Goal: Task Accomplishment & Management: Use online tool/utility

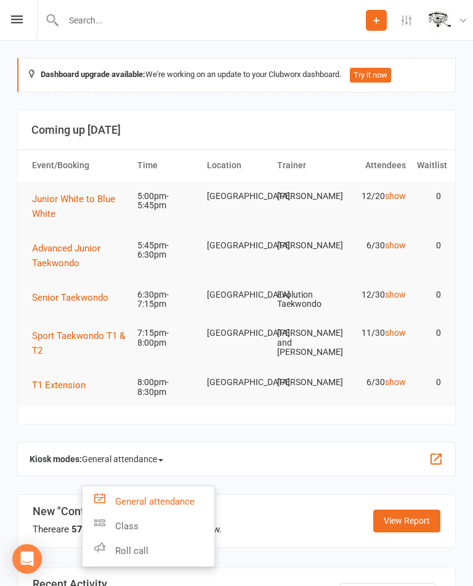
click at [149, 532] on link "Class" at bounding box center [149, 526] width 132 height 25
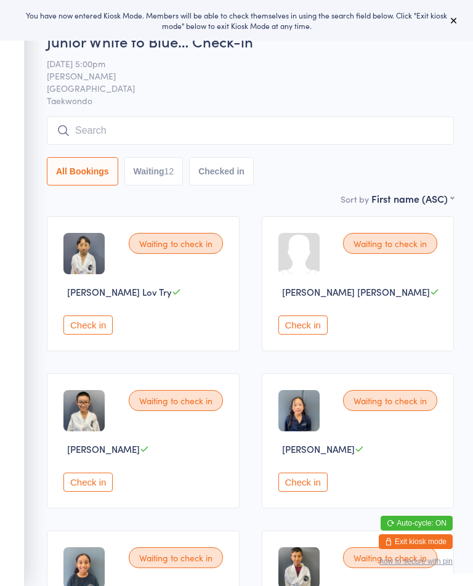
click at [457, 14] on button at bounding box center [454, 20] width 15 height 15
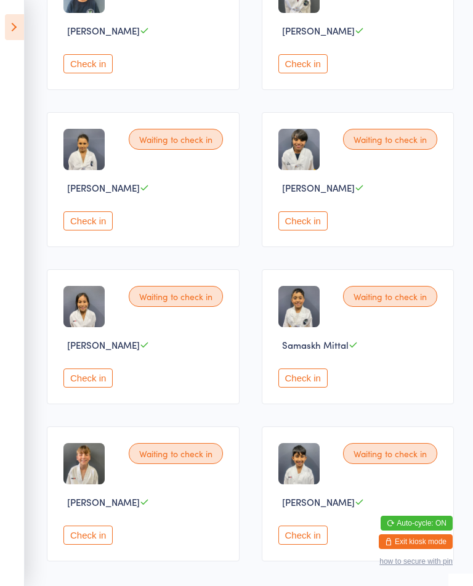
scroll to position [578, 0]
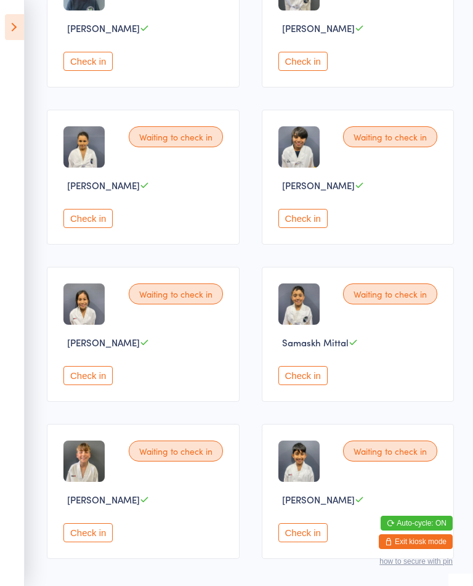
click at [107, 385] on button "Check in" at bounding box center [87, 375] width 49 height 19
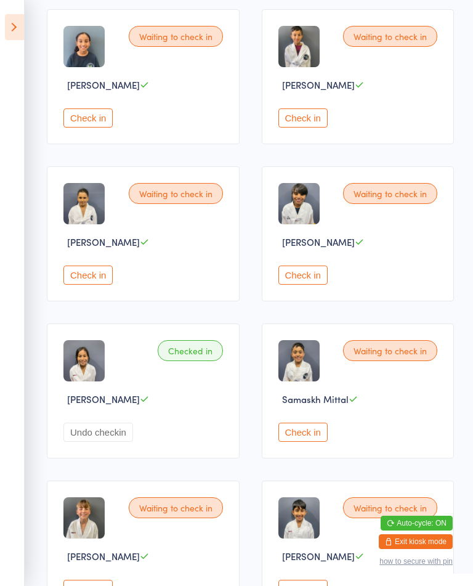
scroll to position [519, 0]
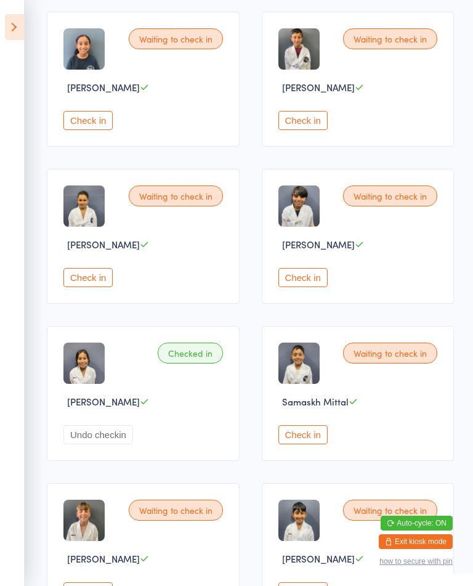
click at [311, 287] on button "Check in" at bounding box center [303, 277] width 49 height 19
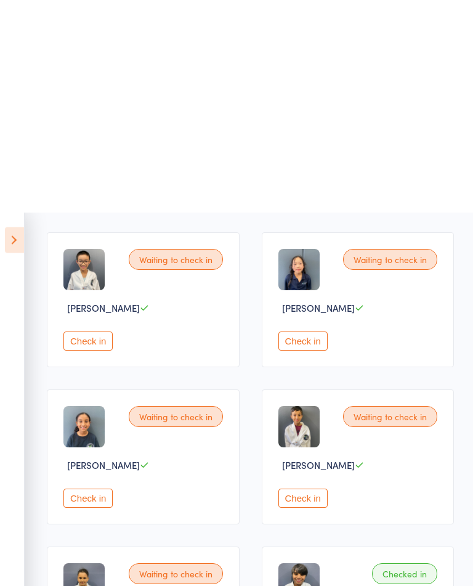
scroll to position [0, 0]
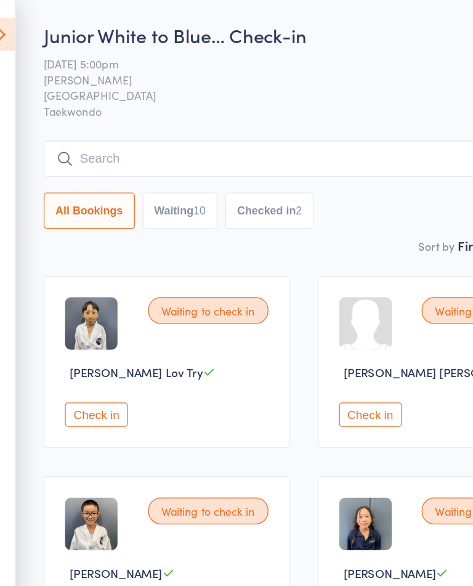
click at [152, 177] on button "Waiting 10" at bounding box center [154, 165] width 59 height 28
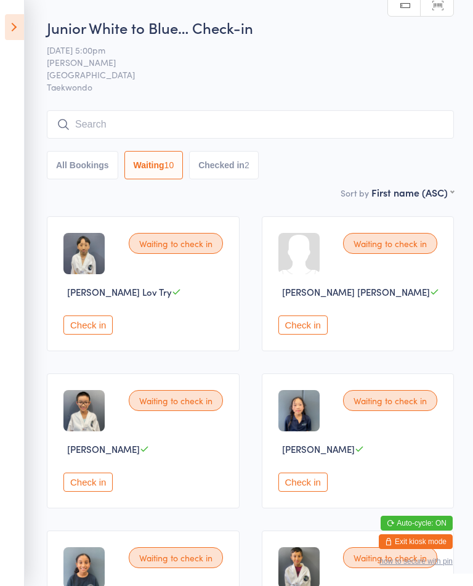
click at [328, 492] on button "Check in" at bounding box center [303, 482] width 49 height 19
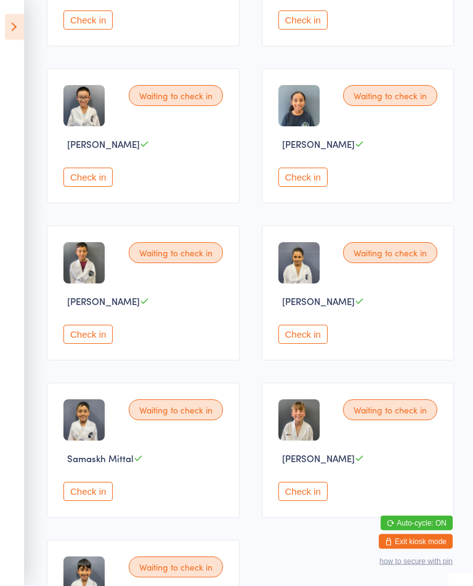
scroll to position [510, 0]
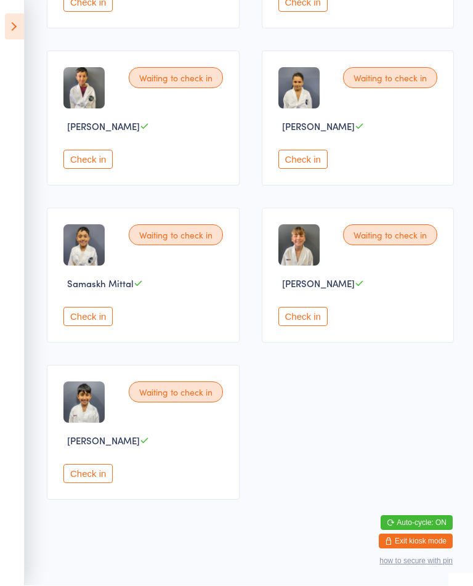
click at [76, 492] on div "Waiting to check in [PERSON_NAME] Check in" at bounding box center [143, 432] width 193 height 135
click at [113, 477] on button "Check in" at bounding box center [87, 474] width 49 height 19
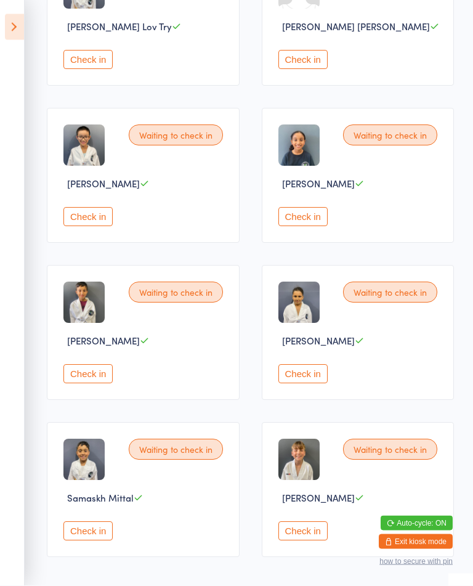
scroll to position [263, 0]
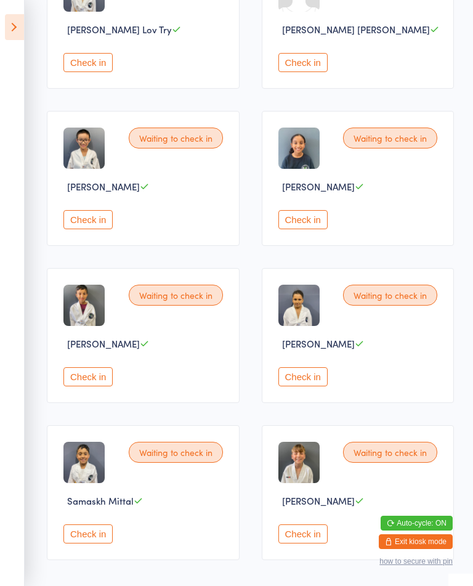
click at [89, 229] on button "Check in" at bounding box center [87, 219] width 49 height 19
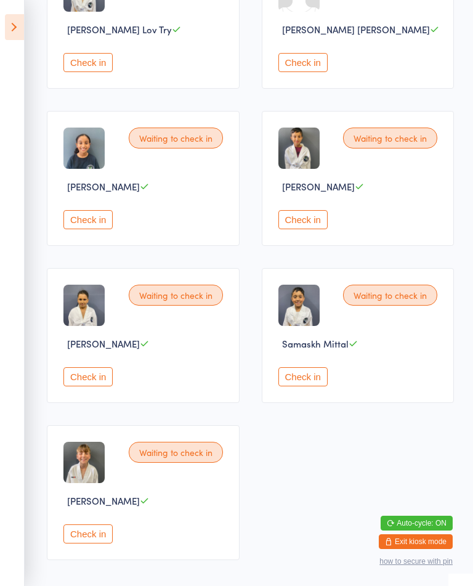
click at [316, 224] on button "Check in" at bounding box center [303, 219] width 49 height 19
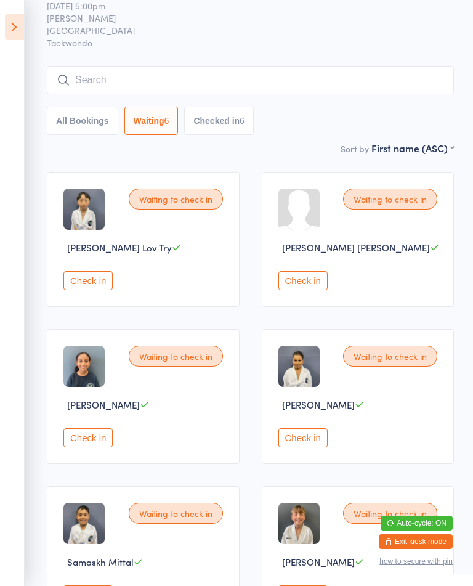
scroll to position [0, 0]
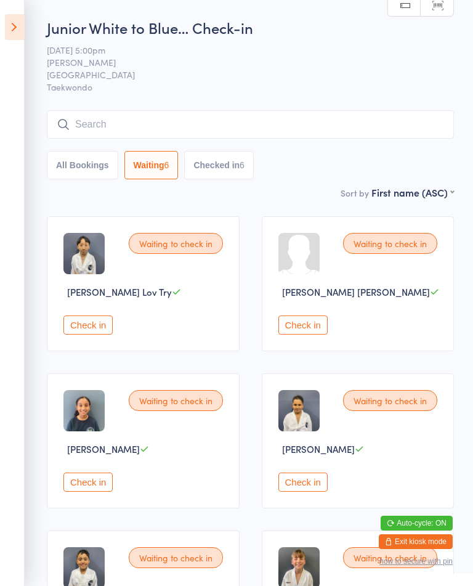
click at [313, 333] on button "Check in" at bounding box center [303, 325] width 49 height 19
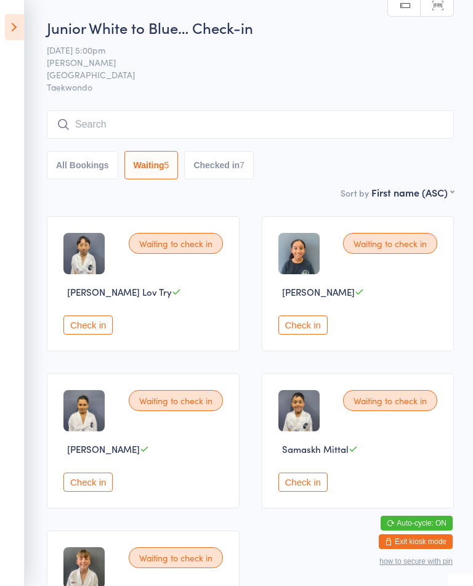
scroll to position [34, 0]
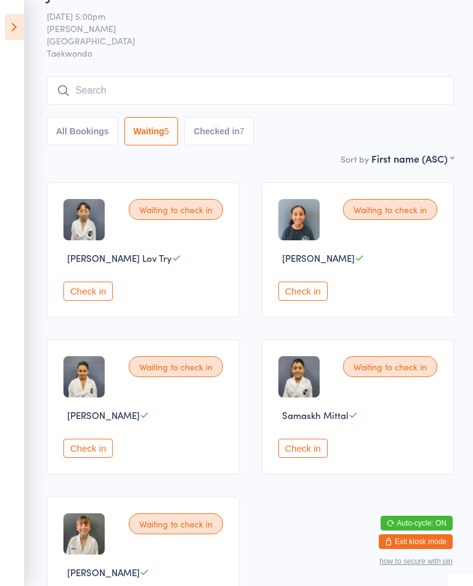
click at [290, 457] on button "Check in" at bounding box center [303, 448] width 49 height 19
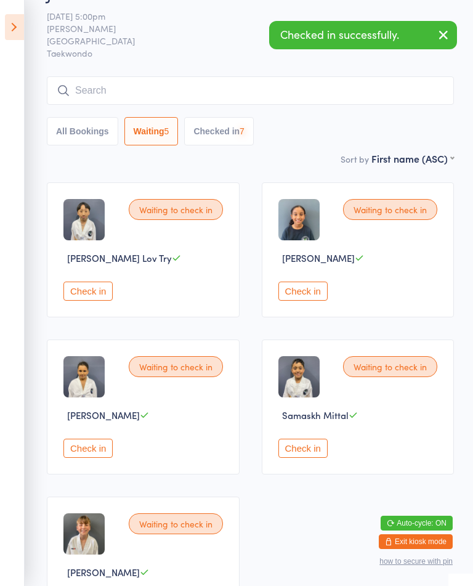
scroll to position [4, 0]
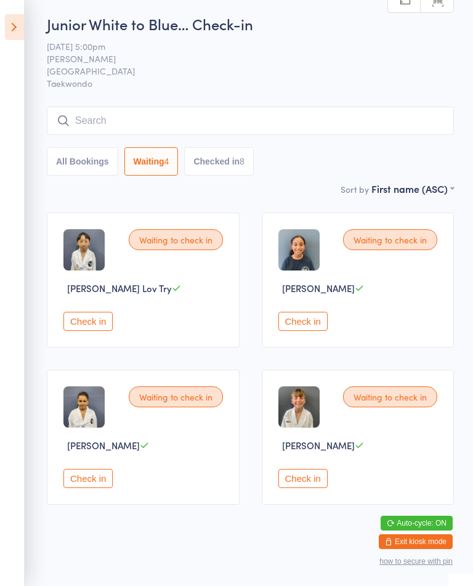
click at [308, 488] on button "Check in" at bounding box center [303, 478] width 49 height 19
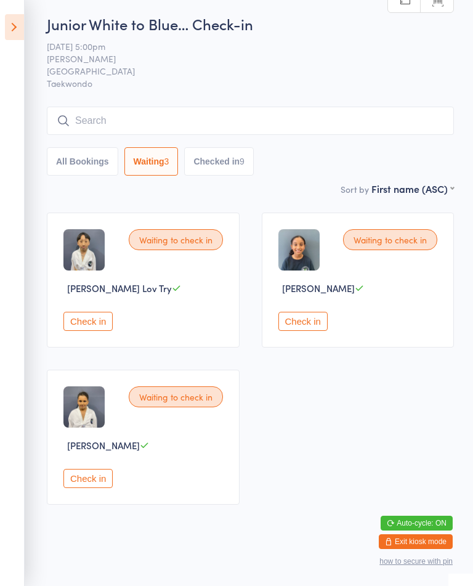
click at [311, 331] on button "Check in" at bounding box center [303, 321] width 49 height 19
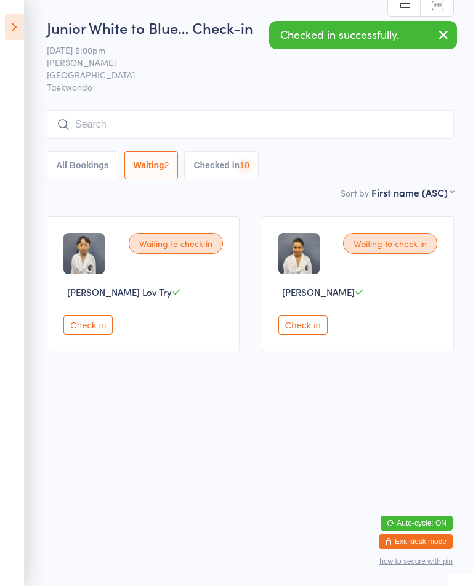
scroll to position [0, 0]
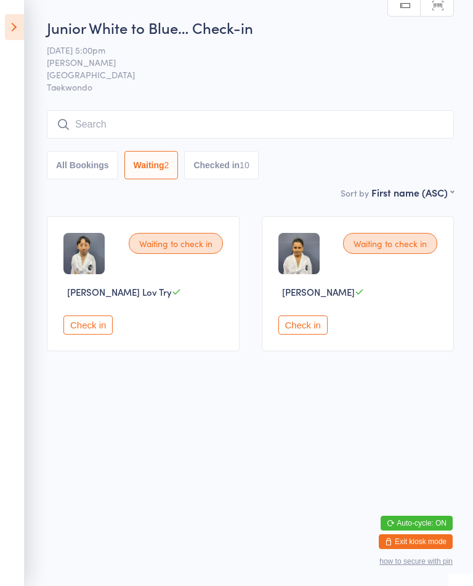
click at [101, 327] on button "Check in" at bounding box center [87, 325] width 49 height 19
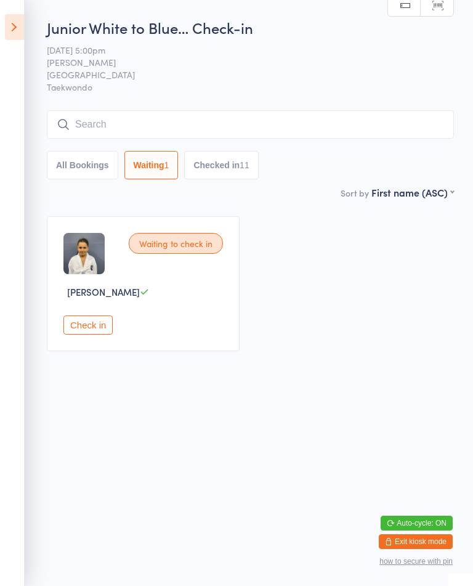
click at [78, 335] on button "Check in" at bounding box center [87, 325] width 49 height 19
click at [83, 329] on button "Check in" at bounding box center [87, 325] width 49 height 19
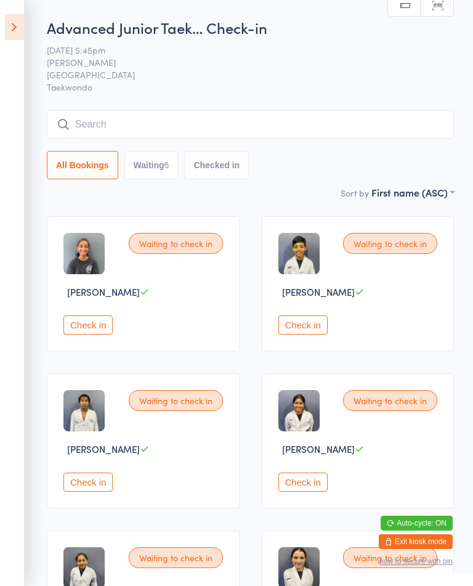
click at [86, 335] on button "Check in" at bounding box center [87, 325] width 49 height 19
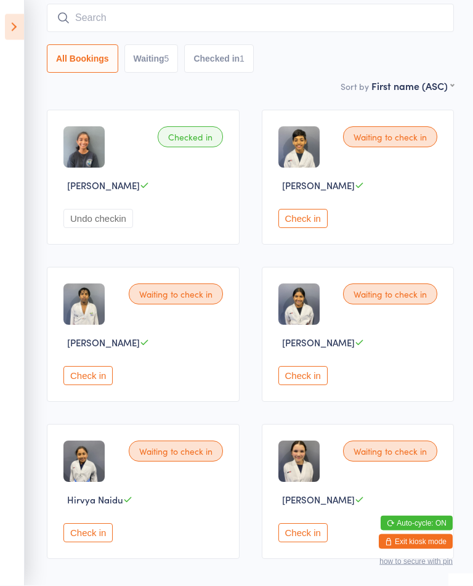
scroll to position [141, 0]
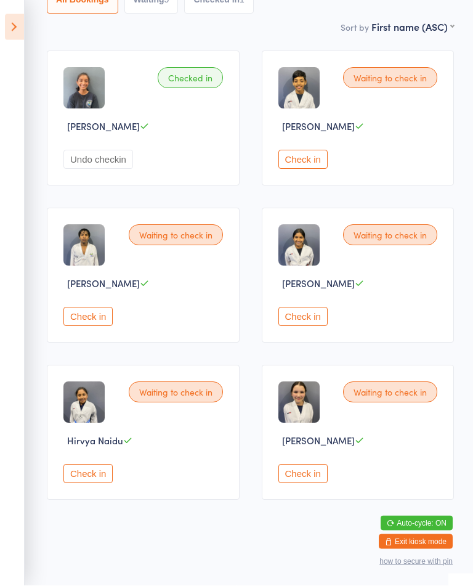
click at [316, 484] on button "Check in" at bounding box center [303, 474] width 49 height 19
click at [303, 484] on button "Check in" at bounding box center [303, 474] width 49 height 19
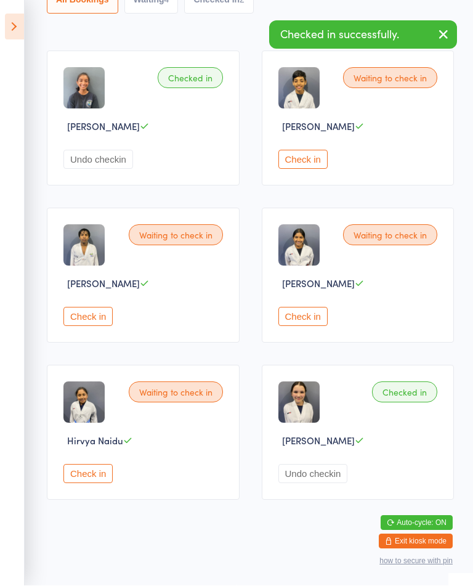
click at [89, 484] on button "Check in" at bounding box center [87, 474] width 49 height 19
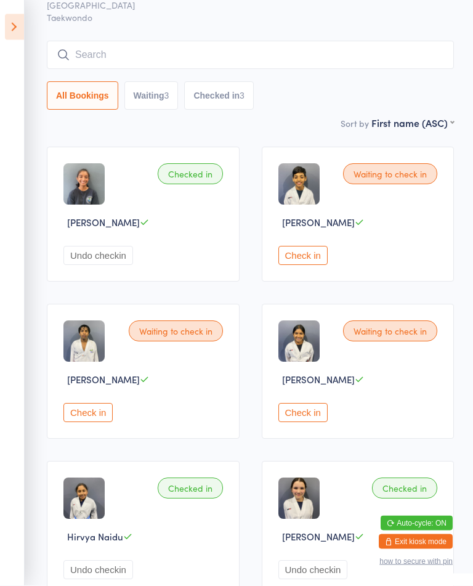
click at [301, 266] on button "Check in" at bounding box center [303, 256] width 49 height 19
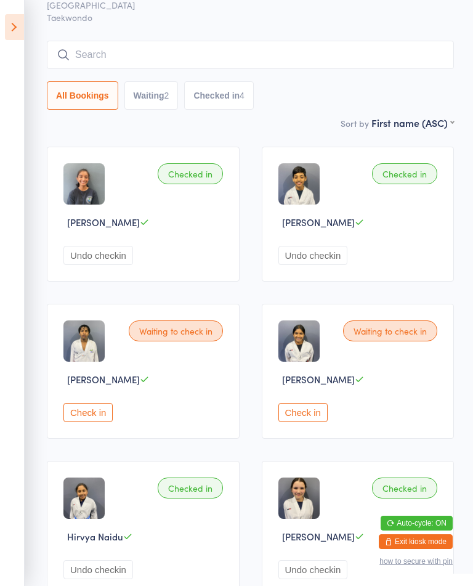
click at [82, 418] on button "Check in" at bounding box center [87, 412] width 49 height 19
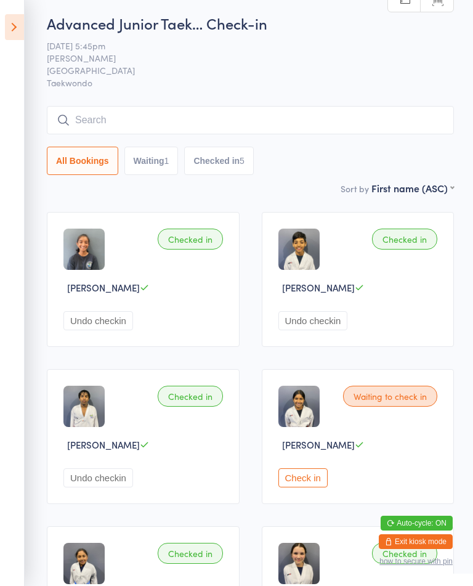
scroll to position [0, 0]
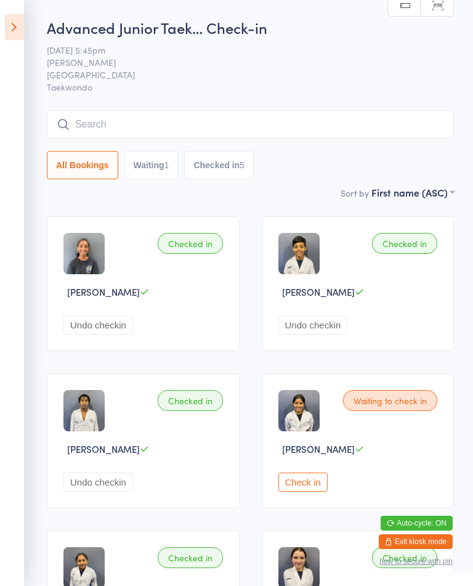
click at [324, 492] on button "Check in" at bounding box center [303, 482] width 49 height 19
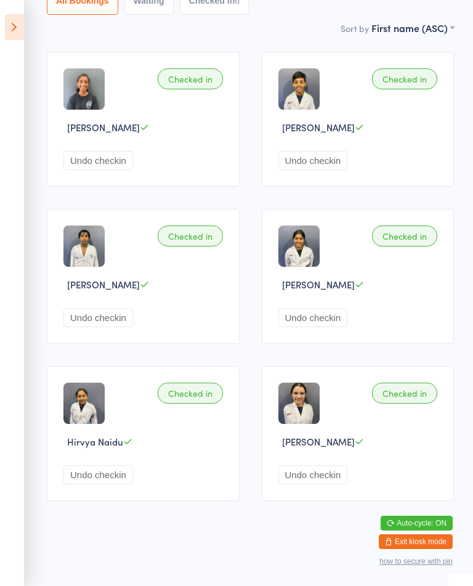
scroll to position [166, 0]
